Goal: Task Accomplishment & Management: Manage account settings

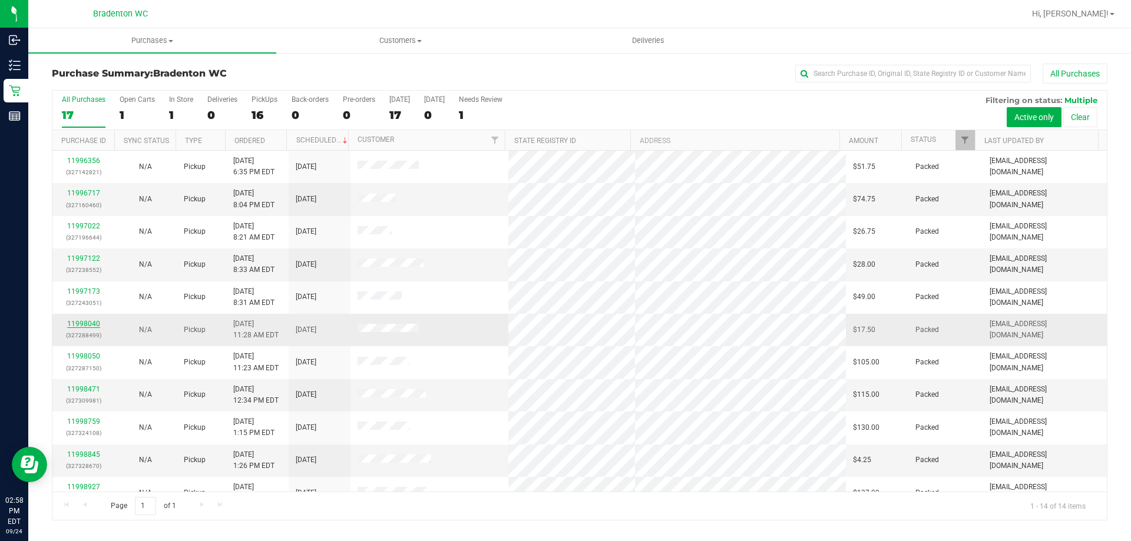
click at [95, 326] on link "11998040" at bounding box center [83, 324] width 33 height 8
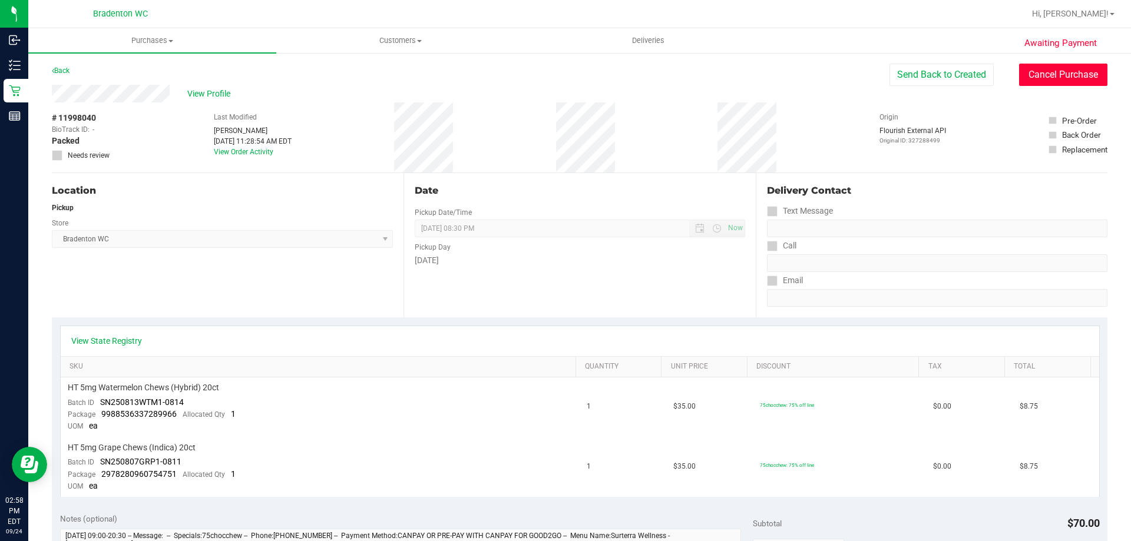
click at [1072, 76] on button "Cancel Purchase" at bounding box center [1063, 75] width 88 height 22
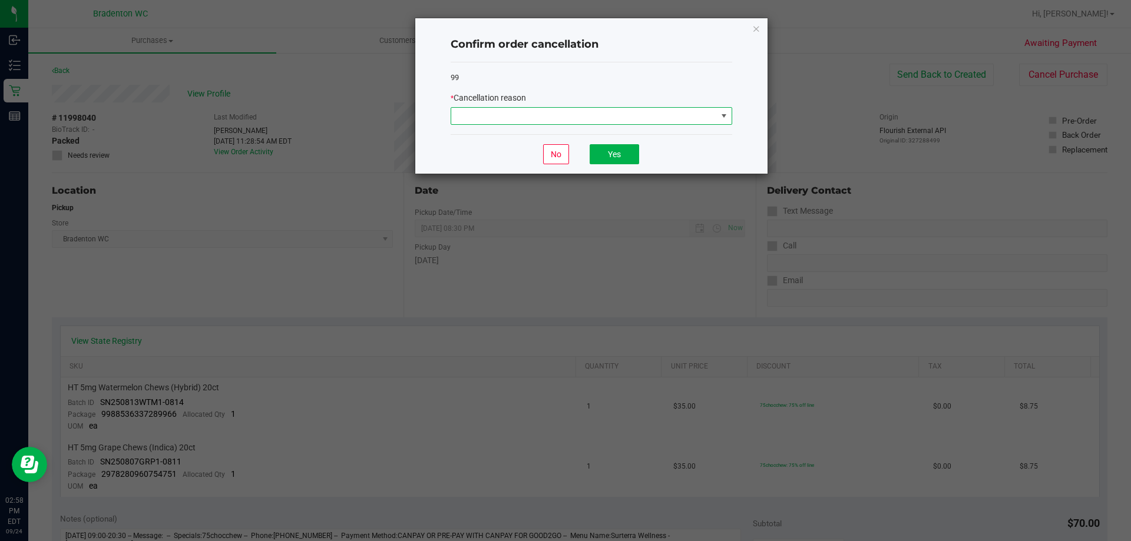
click at [726, 117] on span at bounding box center [723, 115] width 9 height 9
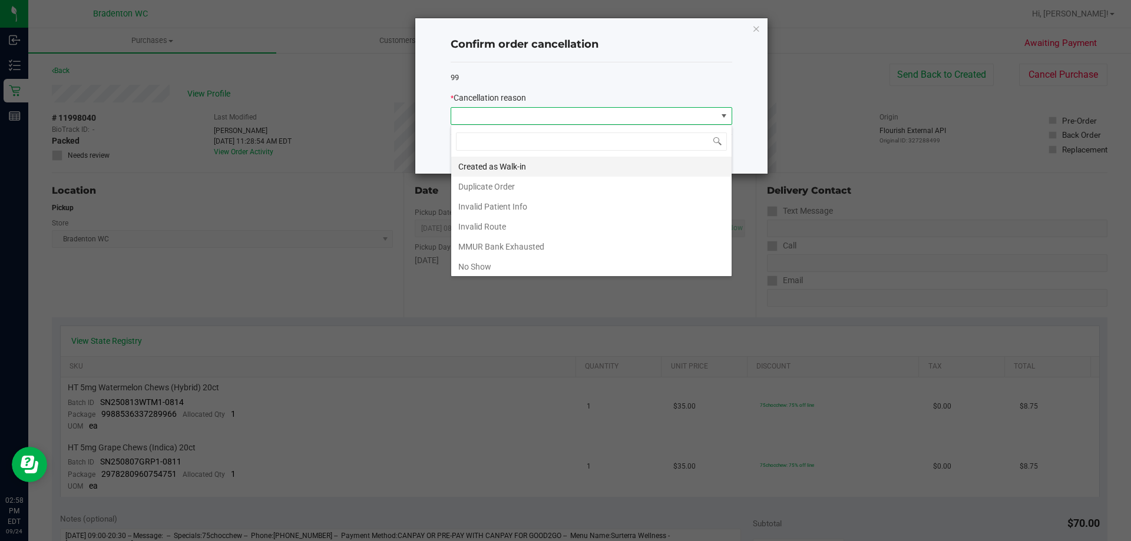
scroll to position [18, 282]
click at [487, 184] on li "Duplicate Order" at bounding box center [591, 187] width 280 height 20
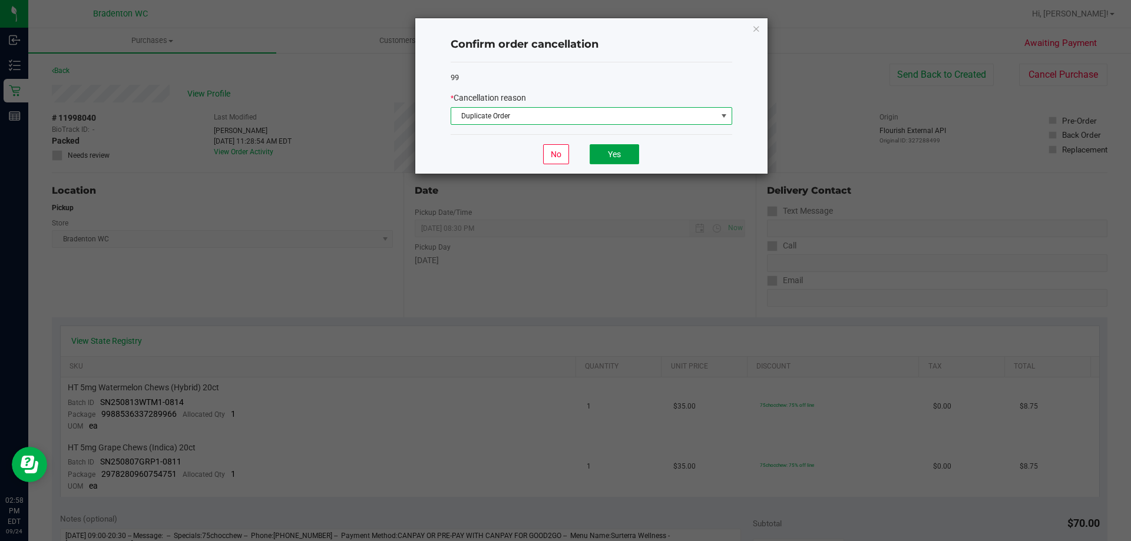
click at [630, 154] on button "Yes" at bounding box center [614, 154] width 49 height 20
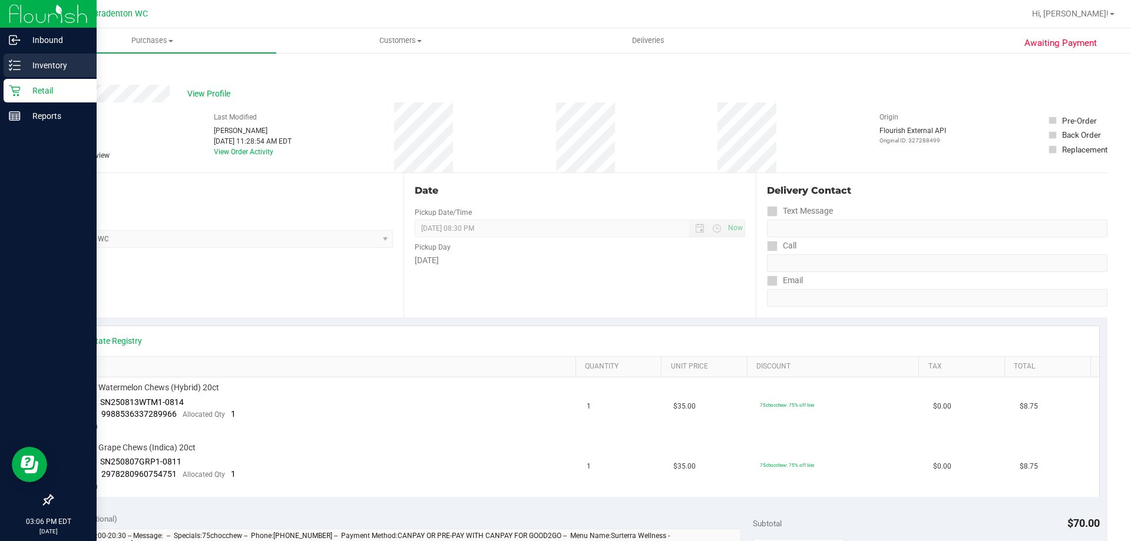
click at [11, 69] on icon at bounding box center [15, 66] width 12 height 12
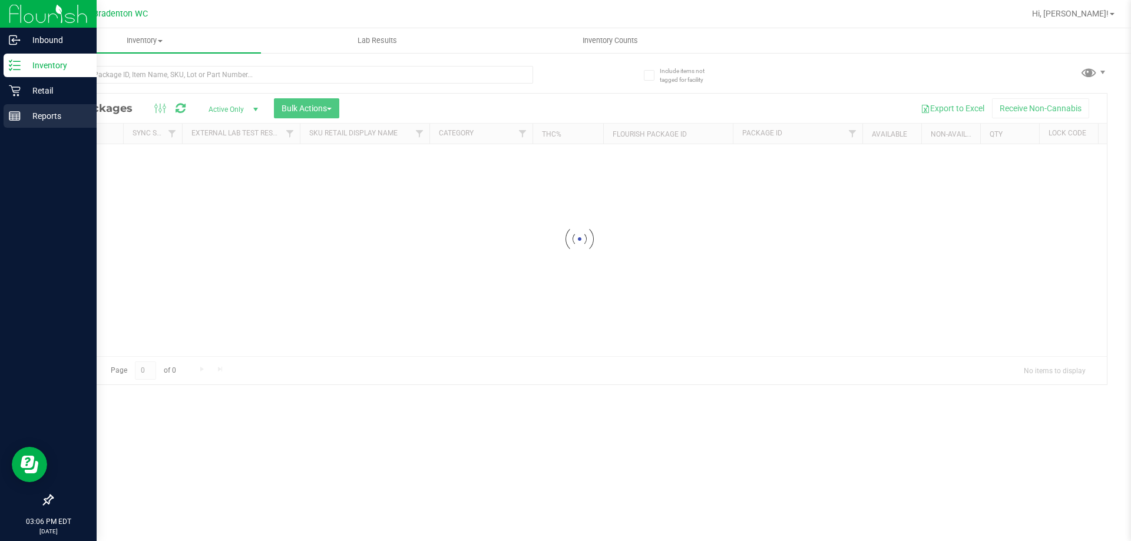
click at [39, 118] on p "Reports" at bounding box center [56, 116] width 71 height 14
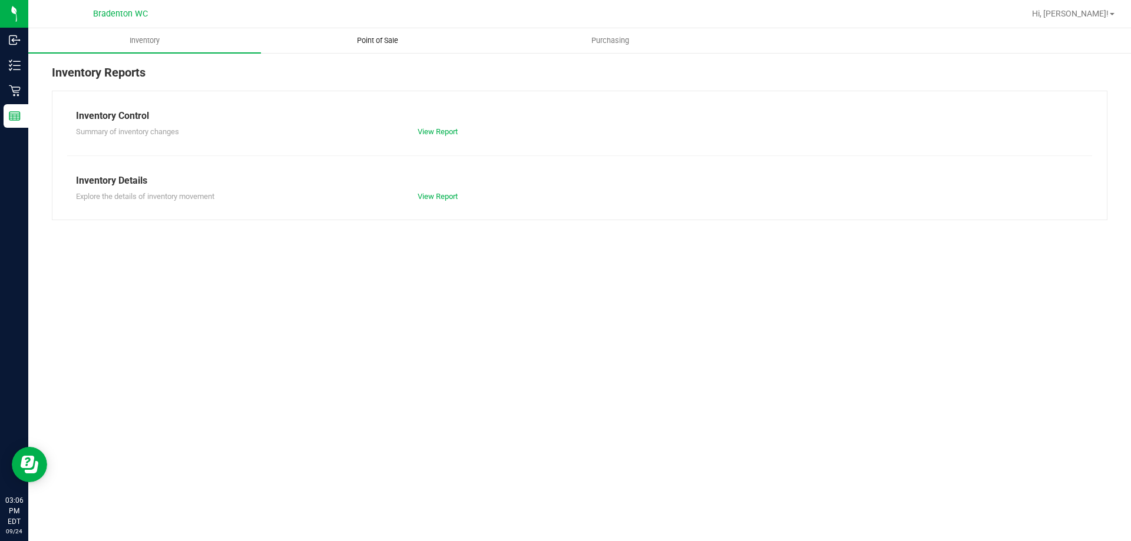
click at [367, 45] on span "Point of Sale" at bounding box center [377, 40] width 73 height 11
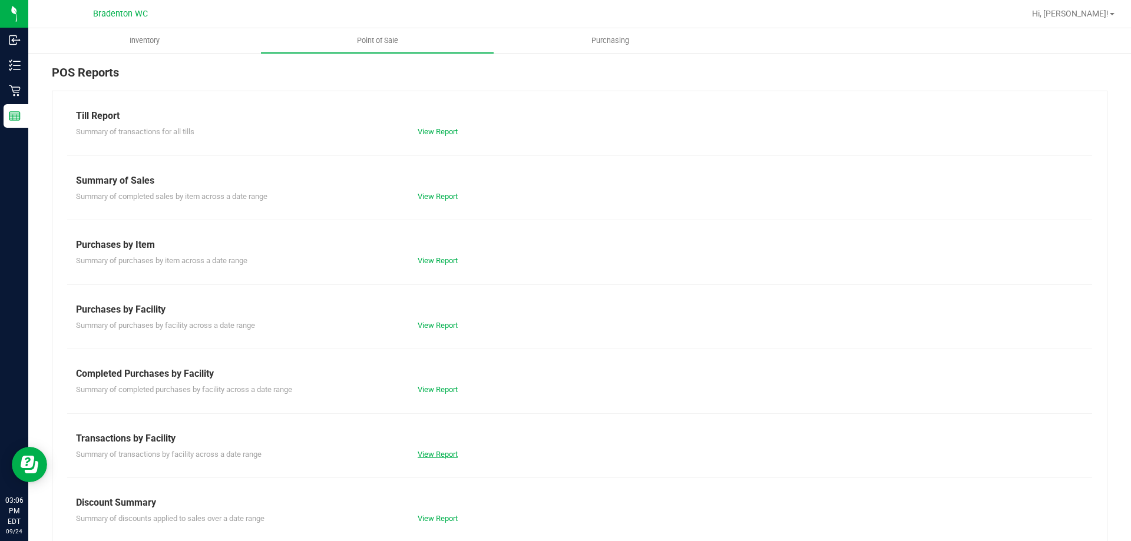
click at [439, 454] on link "View Report" at bounding box center [438, 454] width 40 height 9
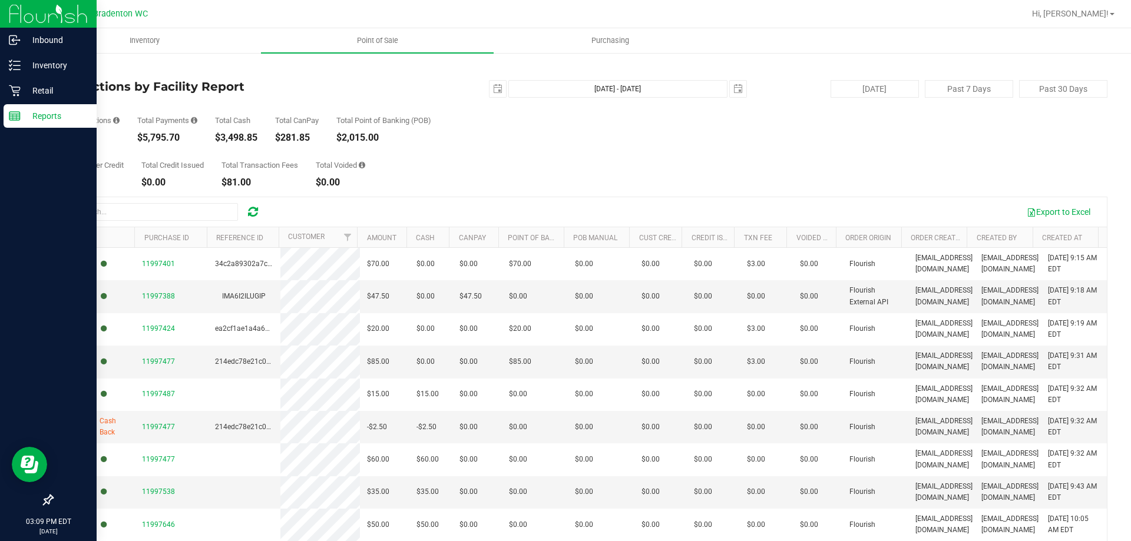
click at [26, 117] on p "Reports" at bounding box center [56, 116] width 71 height 14
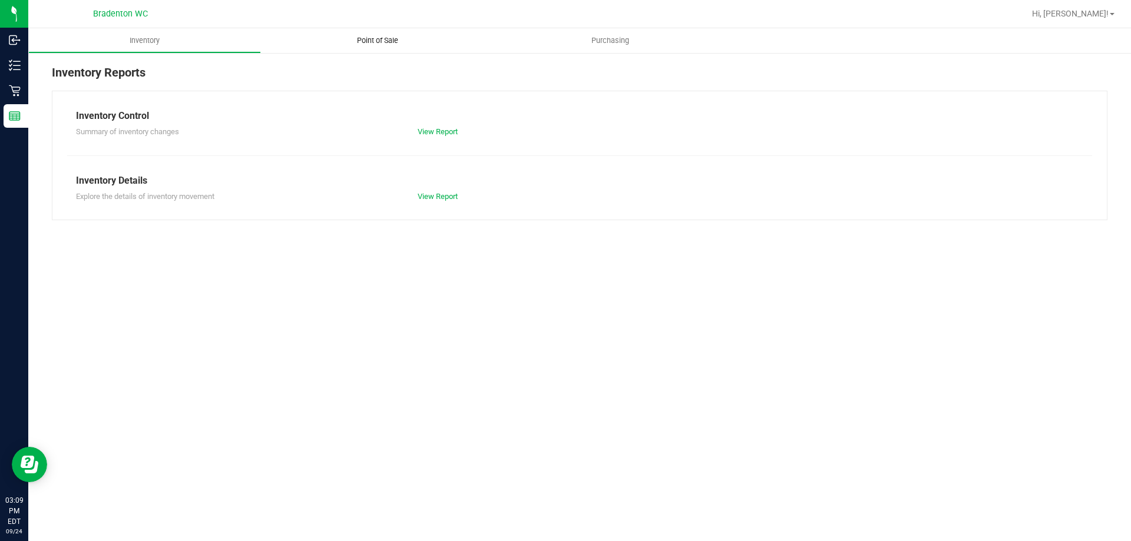
click at [385, 41] on span "Point of Sale" at bounding box center [377, 40] width 73 height 11
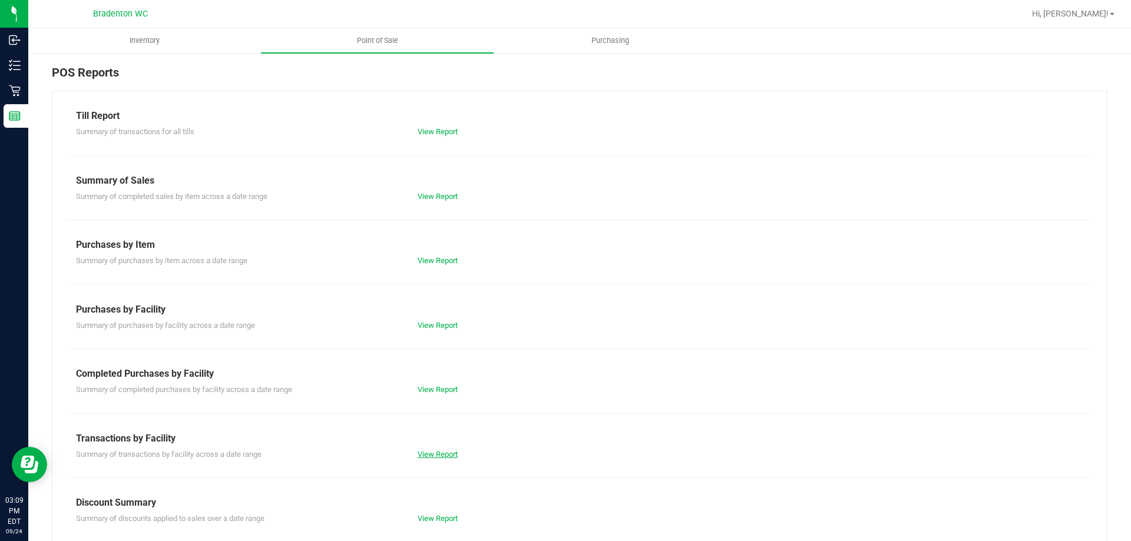
click at [441, 450] on link "View Report" at bounding box center [438, 454] width 40 height 9
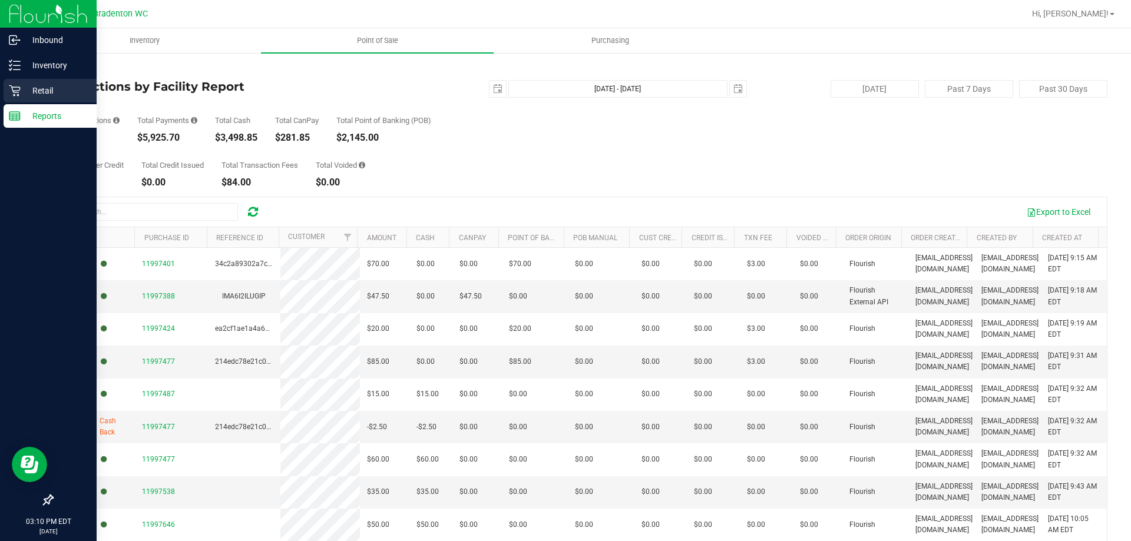
click at [42, 93] on p "Retail" at bounding box center [56, 91] width 71 height 14
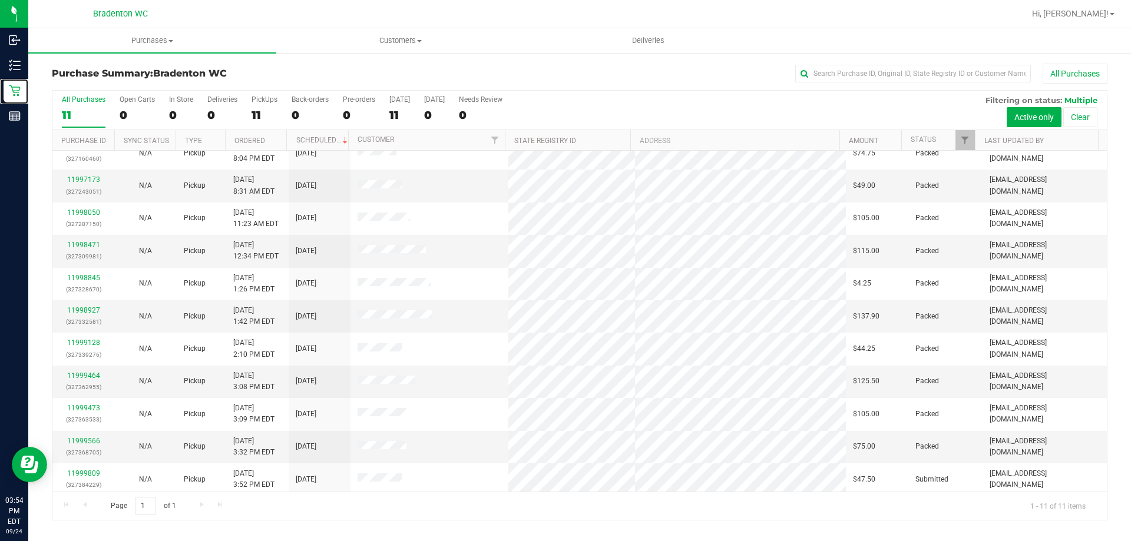
scroll to position [17, 0]
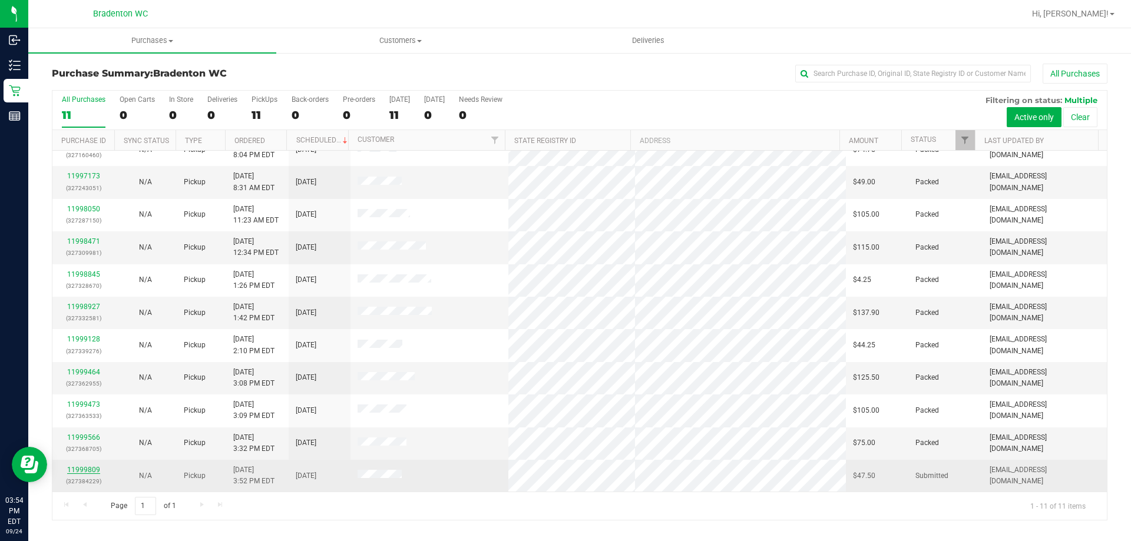
click at [96, 467] on link "11999809" at bounding box center [83, 470] width 33 height 8
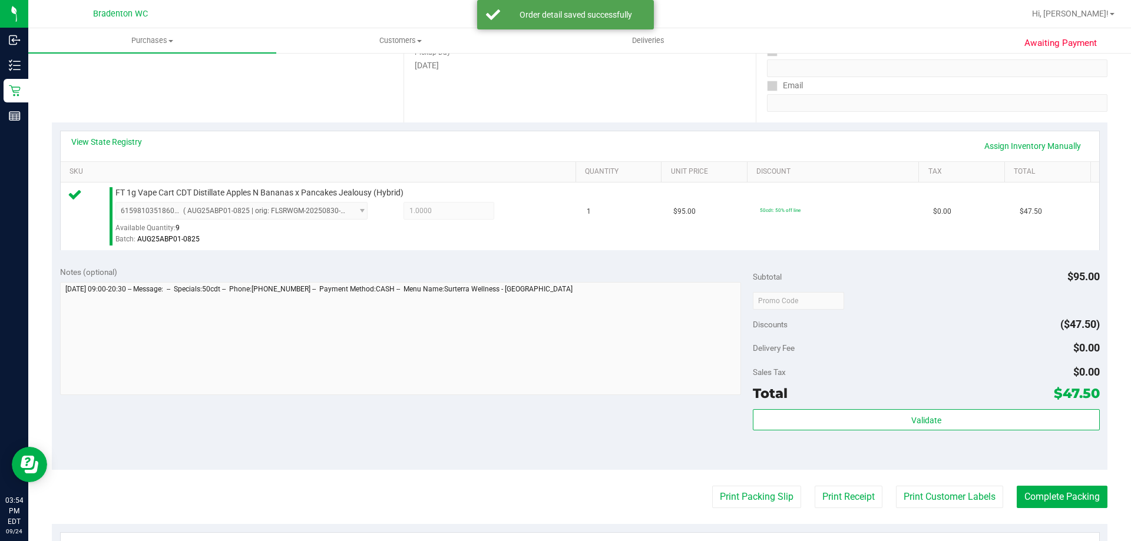
scroll to position [236, 0]
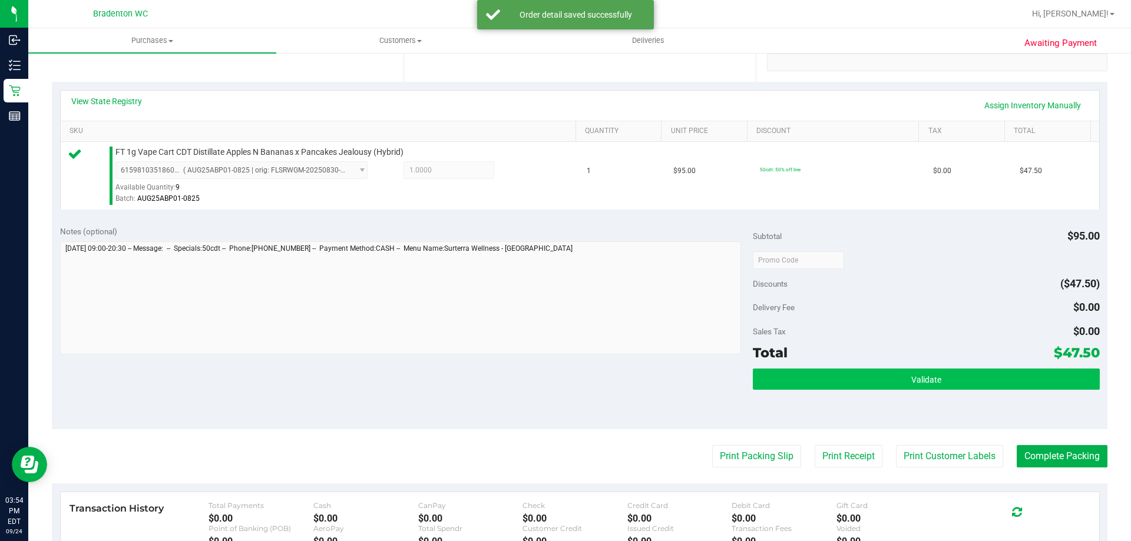
drag, startPoint x: 809, startPoint y: 364, endPoint x: 811, endPoint y: 372, distance: 8.6
click at [809, 366] on div "Subtotal $95.00 Discounts ($47.50) Delivery Fee $0.00 Sales Tax $0.00 Total $47…" at bounding box center [926, 324] width 346 height 196
click at [811, 372] on button "Validate" at bounding box center [926, 379] width 346 height 21
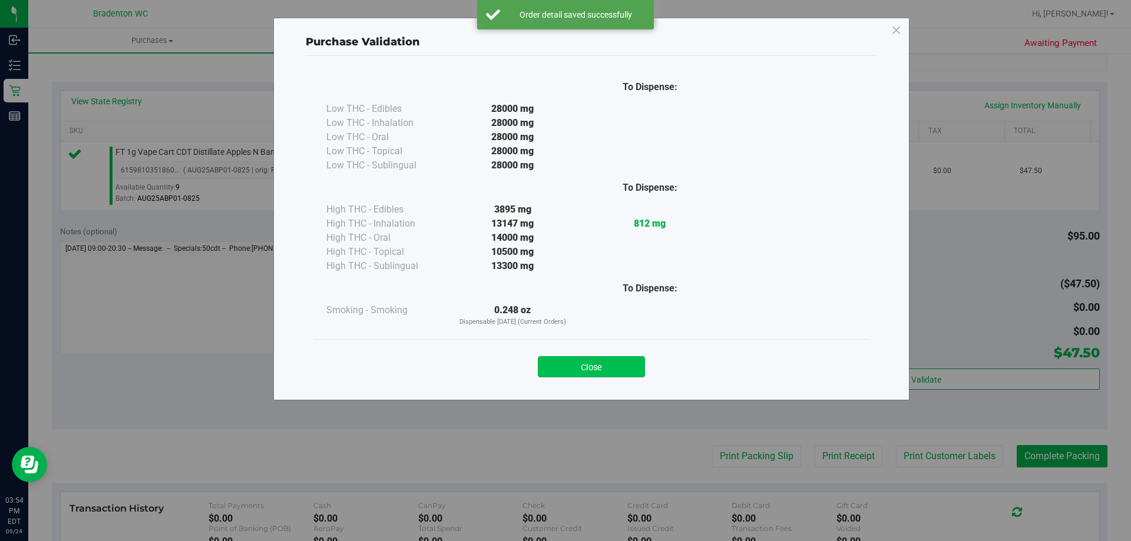
click at [626, 362] on button "Close" at bounding box center [591, 366] width 107 height 21
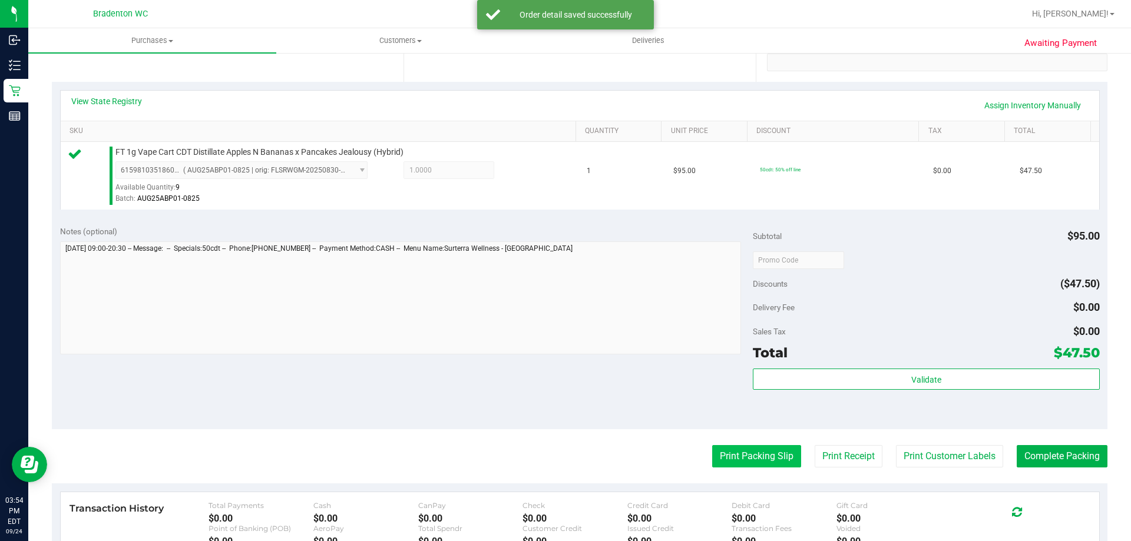
click at [761, 449] on button "Print Packing Slip" at bounding box center [756, 456] width 89 height 22
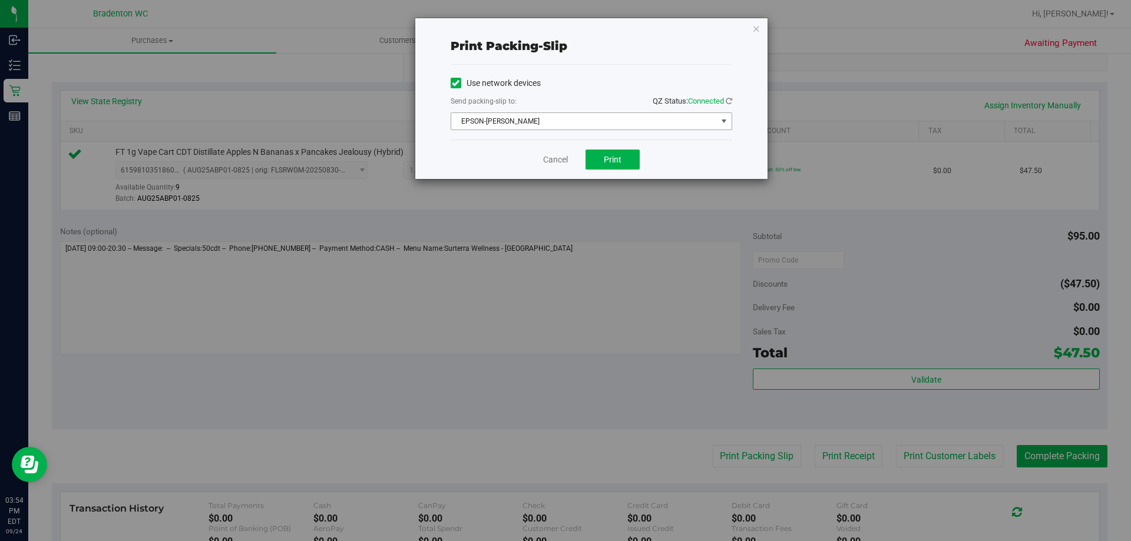
click at [660, 120] on span "EPSON-[PERSON_NAME]" at bounding box center [584, 121] width 266 height 16
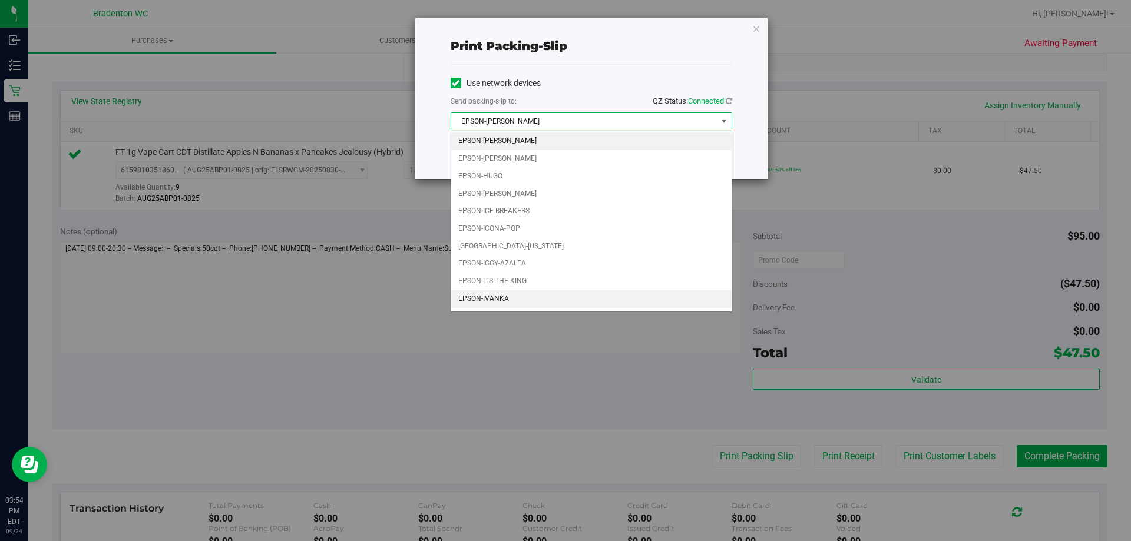
click at [510, 295] on li "EPSON-IVANKA" at bounding box center [591, 299] width 280 height 18
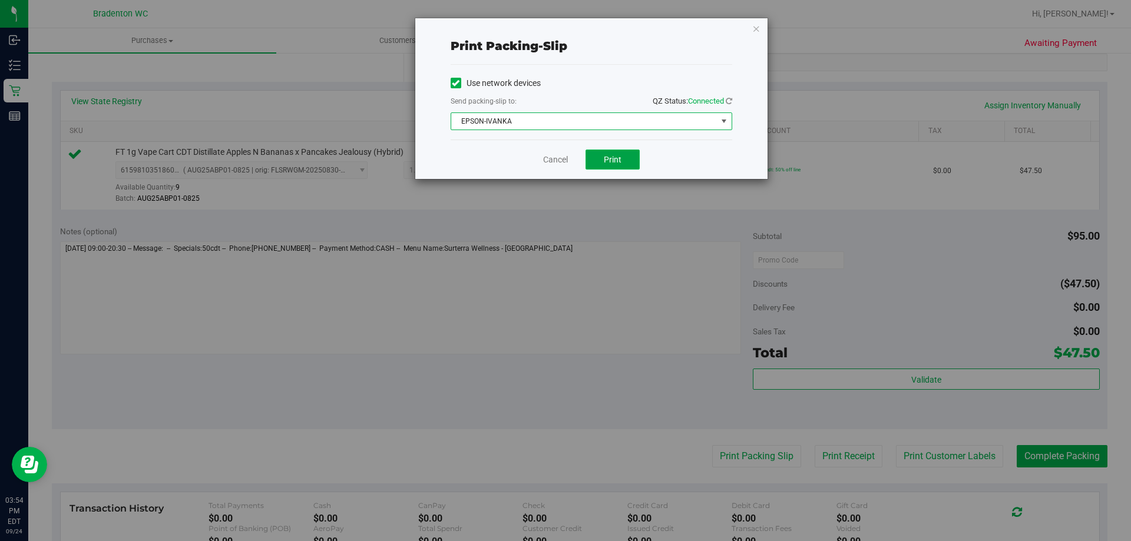
click at [618, 159] on span "Print" at bounding box center [613, 159] width 18 height 9
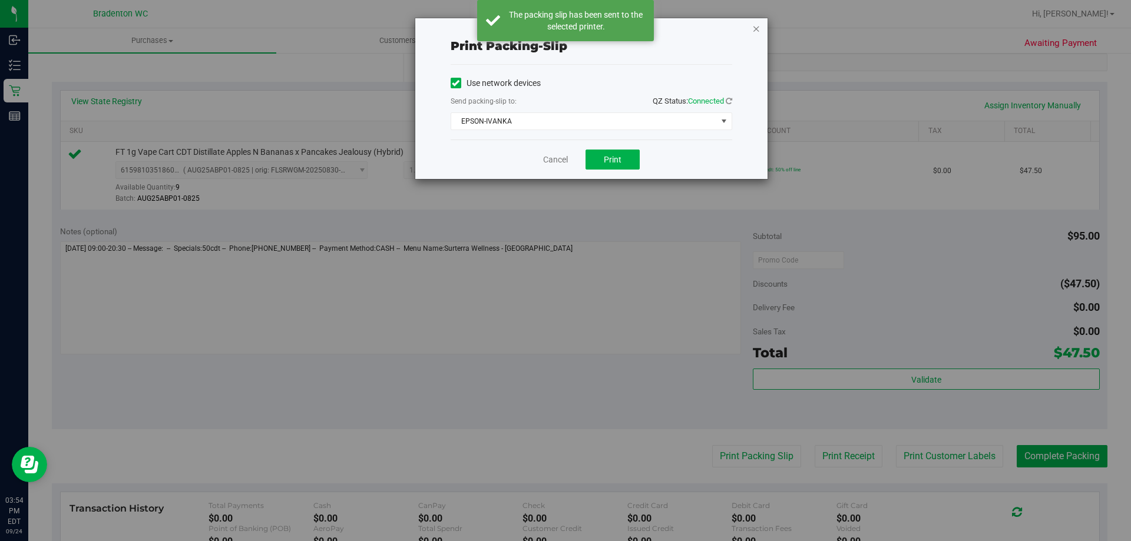
click at [756, 28] on icon "button" at bounding box center [756, 28] width 8 height 14
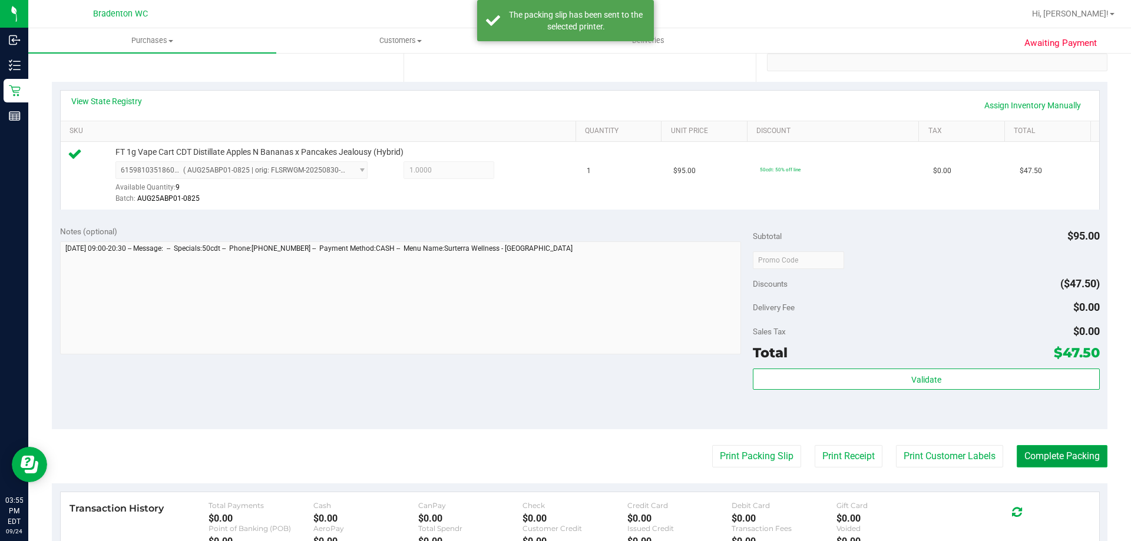
click at [1091, 458] on button "Complete Packing" at bounding box center [1062, 456] width 91 height 22
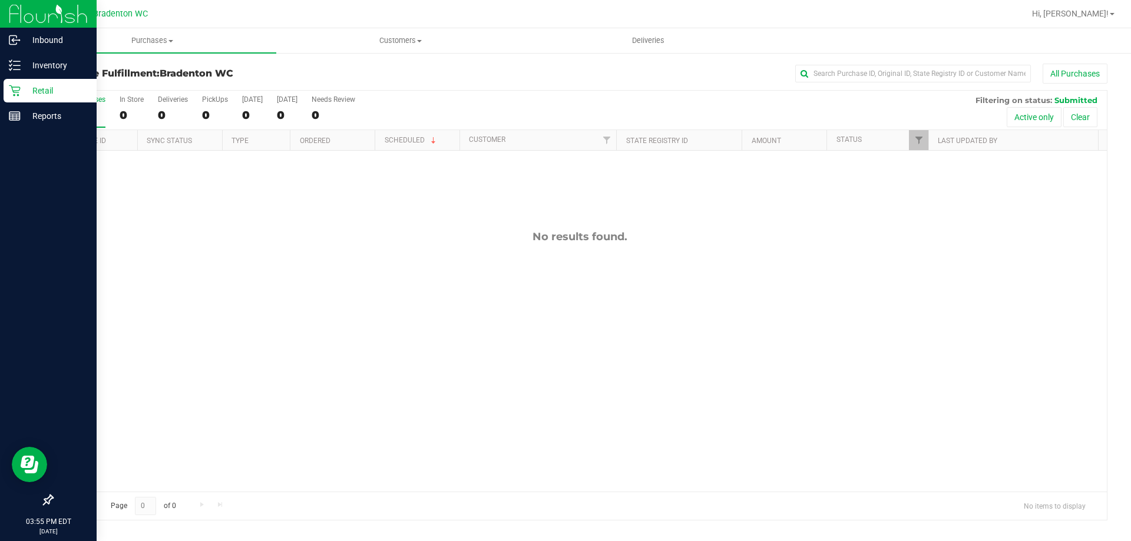
click at [8, 89] on div "Retail" at bounding box center [50, 91] width 93 height 24
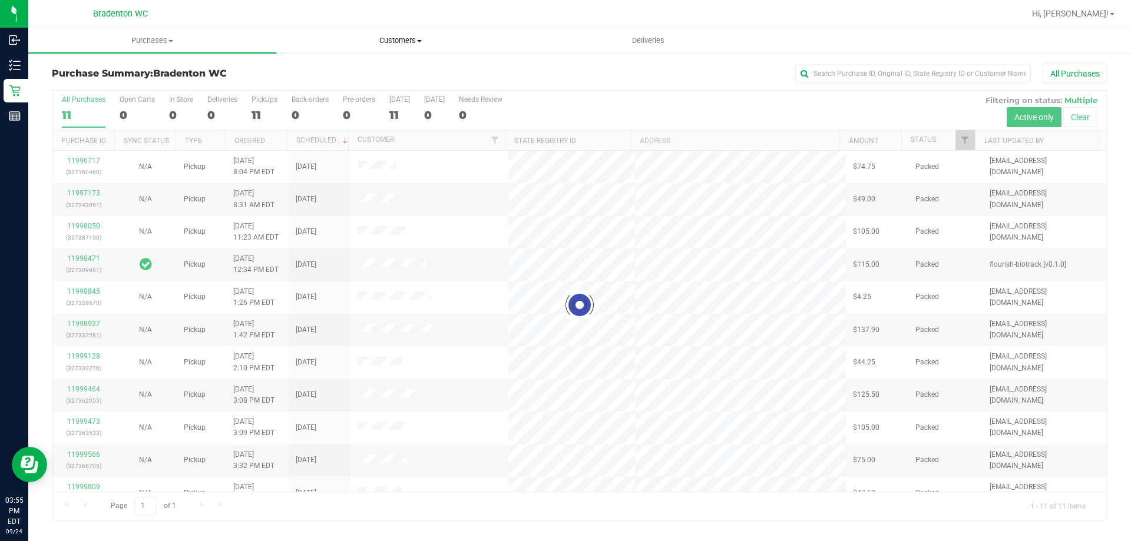
click at [420, 41] on span at bounding box center [419, 41] width 5 height 2
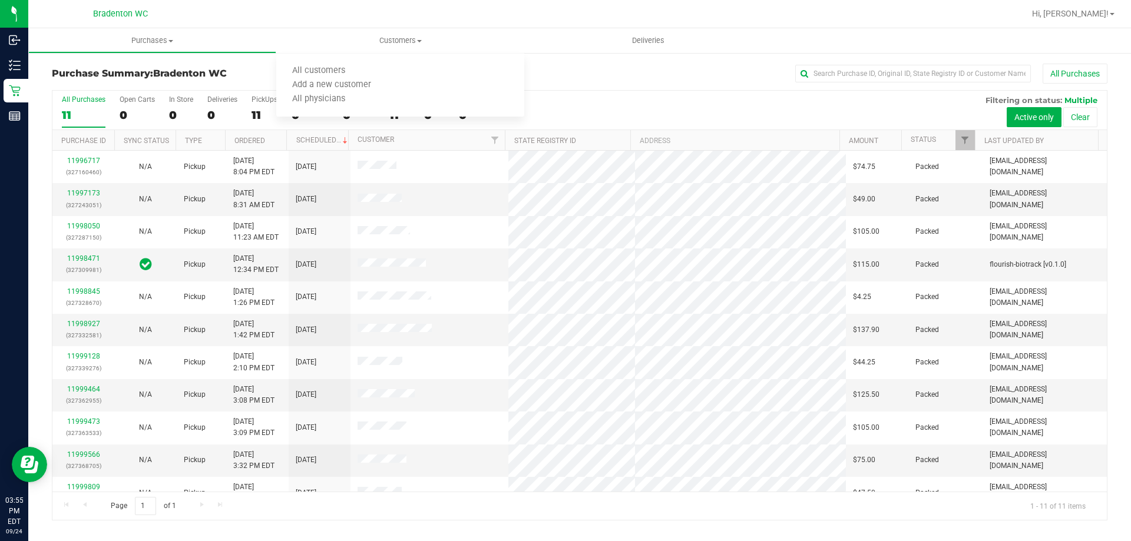
click at [618, 71] on div "All Purchases" at bounding box center [756, 74] width 704 height 20
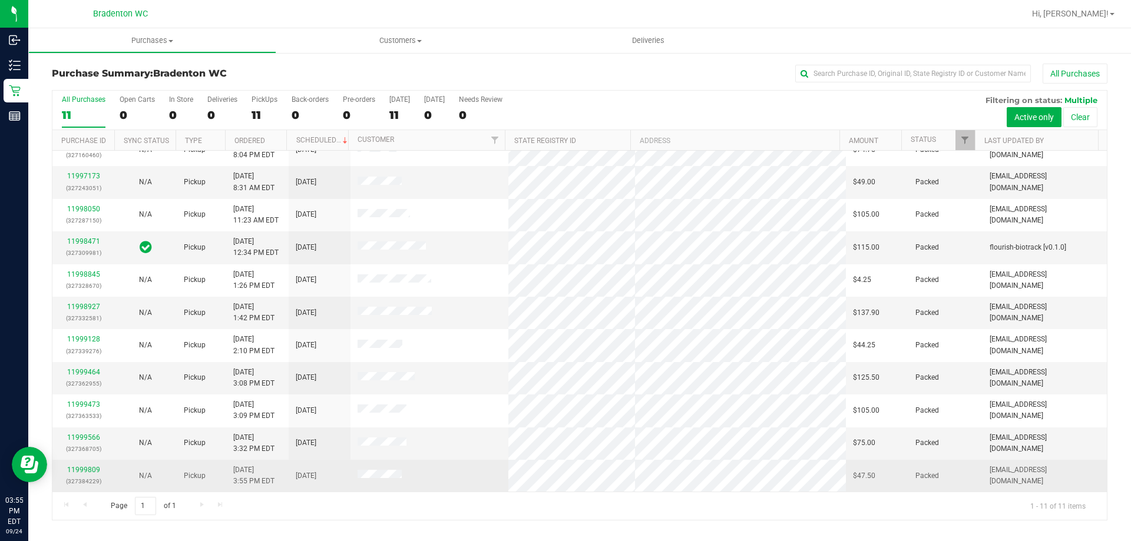
click at [85, 474] on div "11999809 (327384229)" at bounding box center [84, 476] width 48 height 22
click at [97, 467] on link "11999809" at bounding box center [83, 470] width 33 height 8
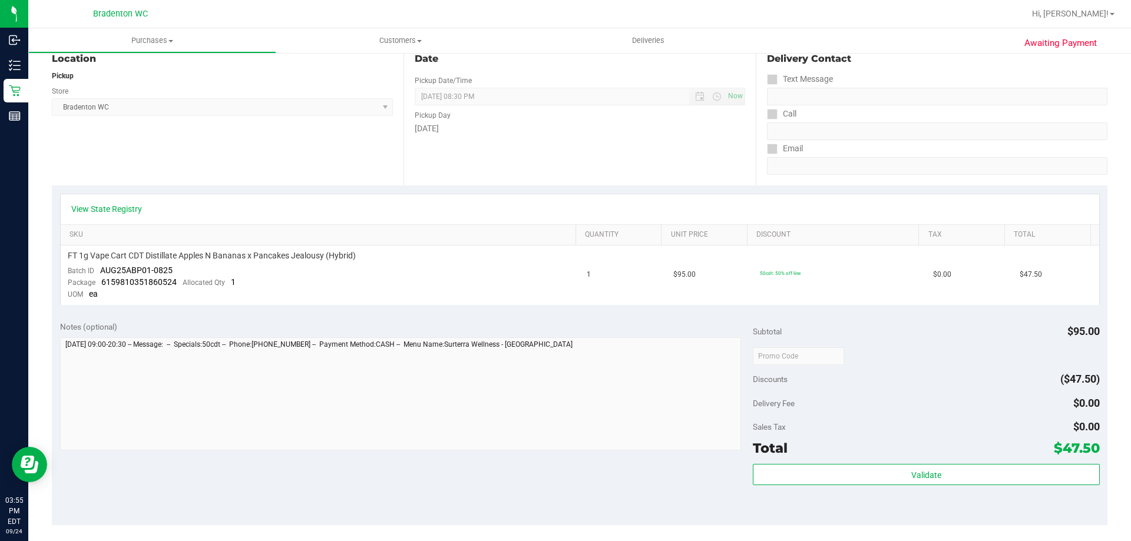
scroll to position [273, 0]
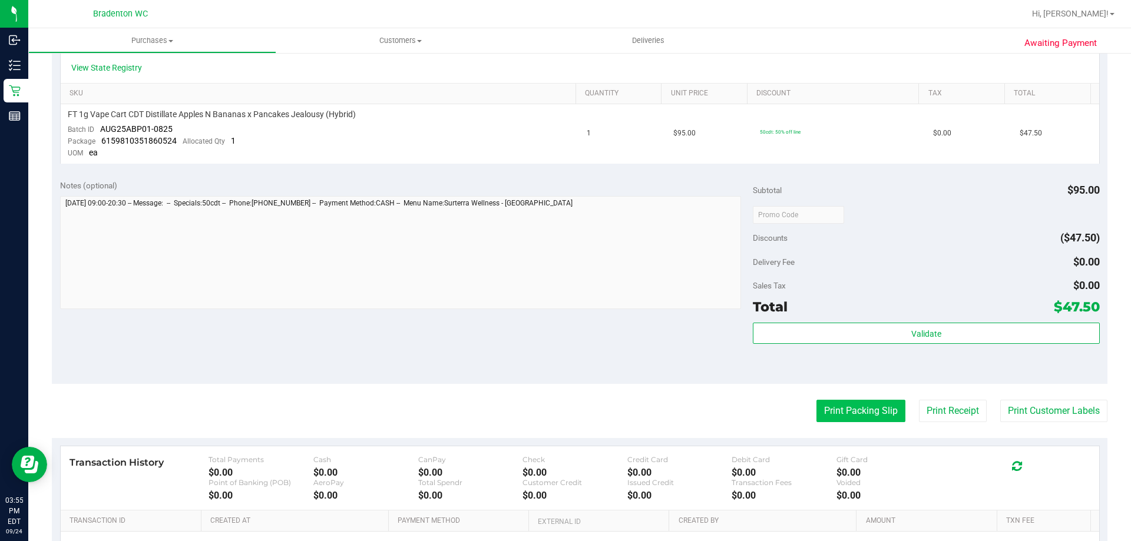
click at [857, 415] on button "Print Packing Slip" at bounding box center [861, 411] width 89 height 22
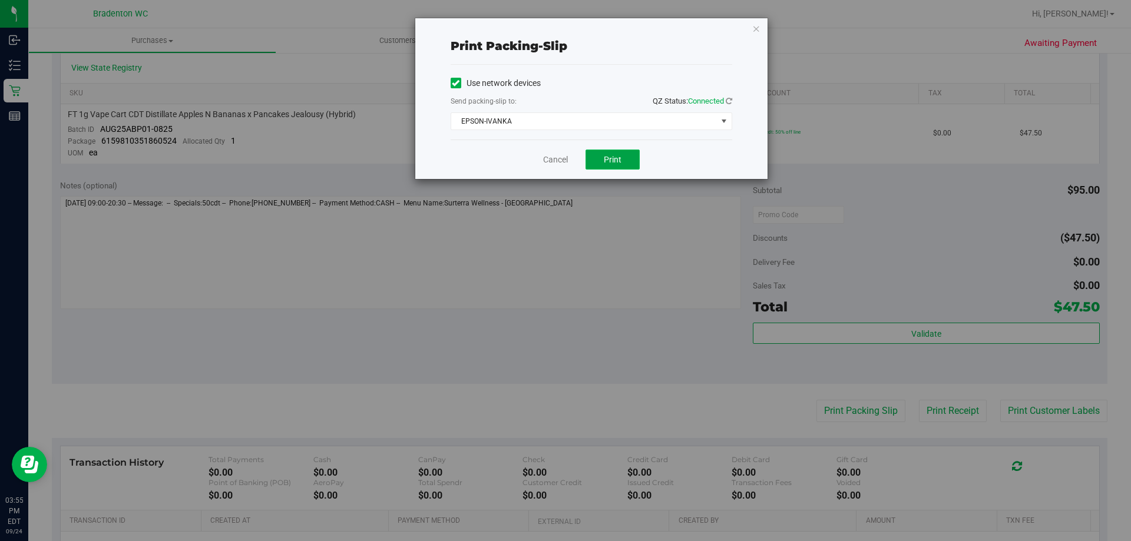
click at [630, 168] on button "Print" at bounding box center [613, 160] width 54 height 20
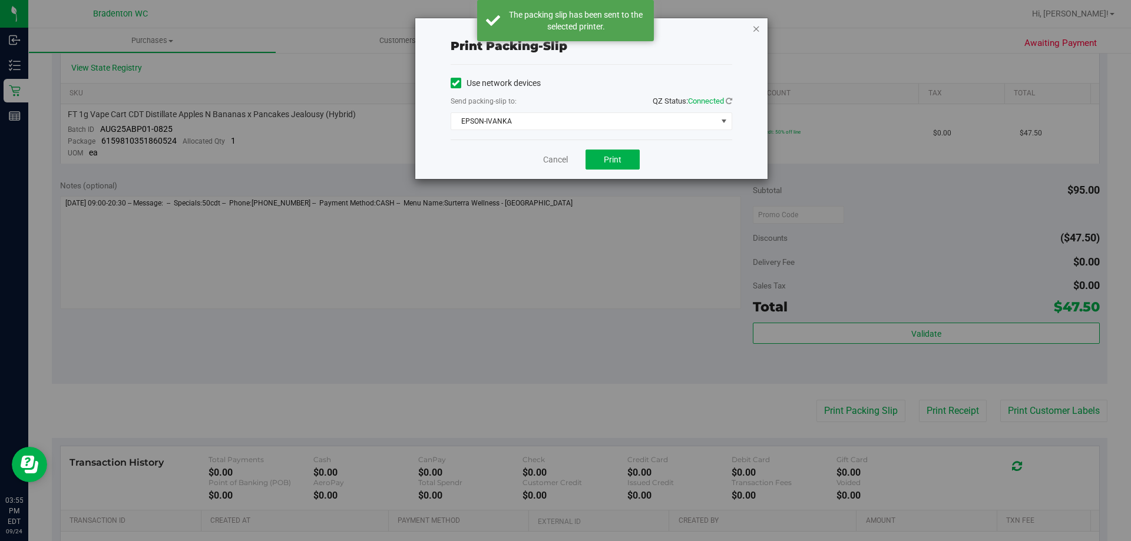
click at [758, 28] on icon "button" at bounding box center [756, 28] width 8 height 14
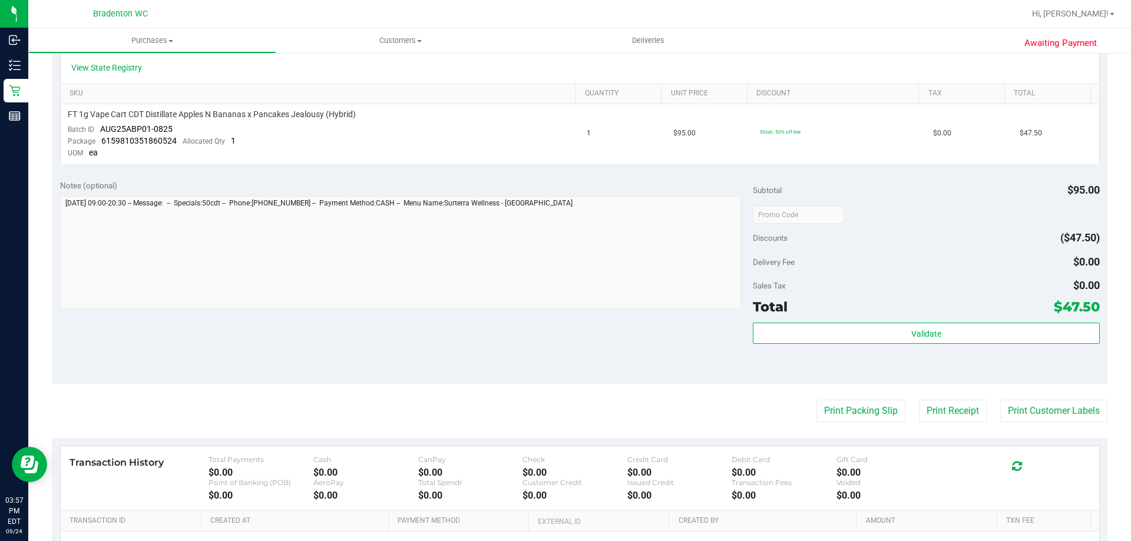
scroll to position [0, 0]
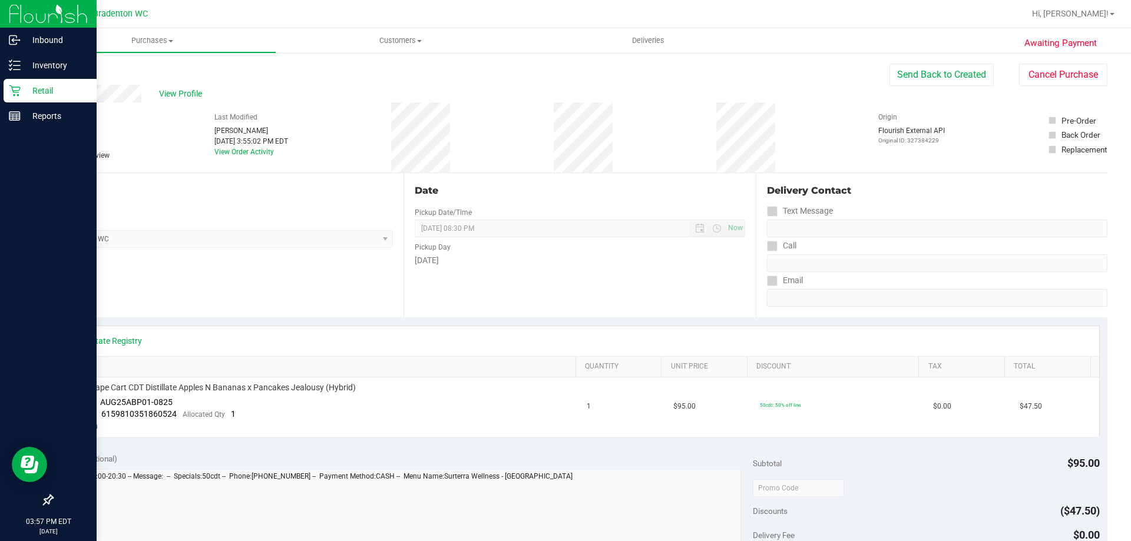
click at [22, 95] on p "Retail" at bounding box center [56, 91] width 71 height 14
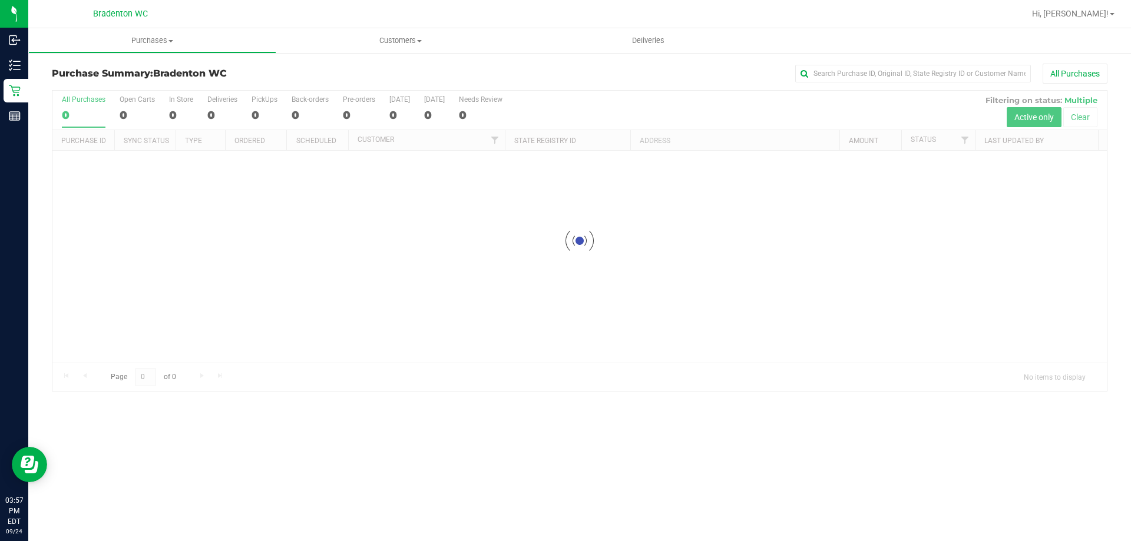
click at [333, 75] on h3 "Purchase Summary: Bradenton WC" at bounding box center [228, 73] width 352 height 11
